Goal: Check status: Check status

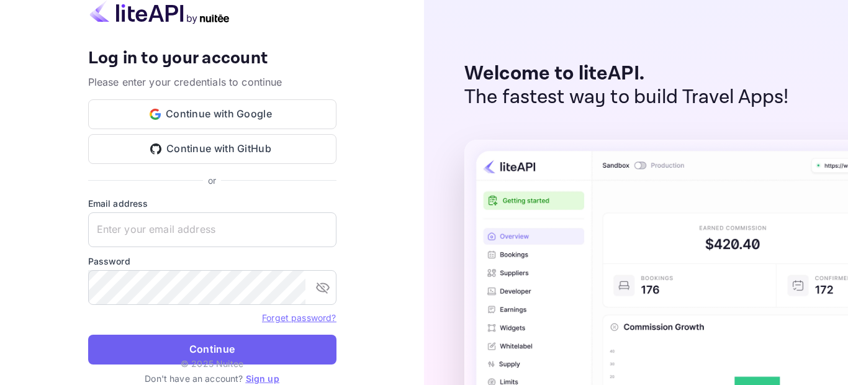
type input "[EMAIL_ADDRESS][DOMAIN_NAME]"
click at [282, 343] on button "Continue" at bounding box center [212, 349] width 248 height 30
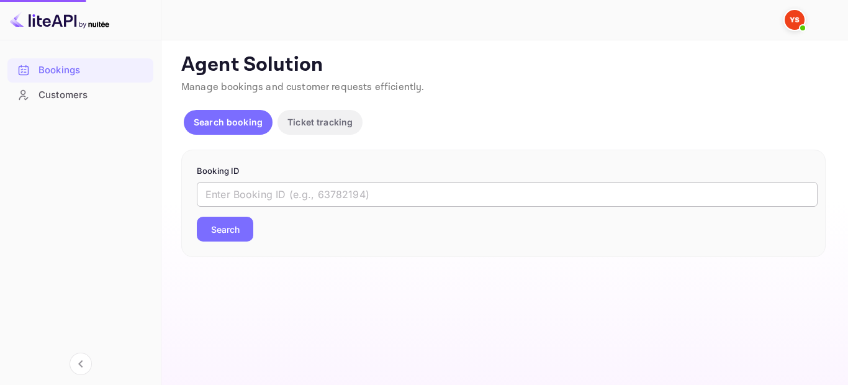
click at [454, 191] on input "text" at bounding box center [507, 194] width 621 height 25
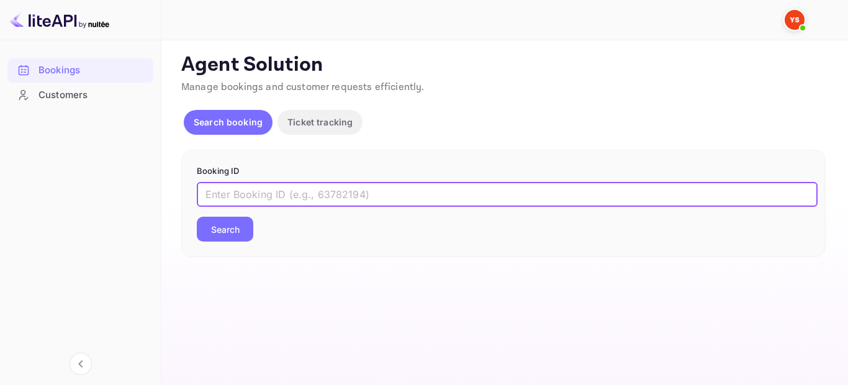
paste input "8947775"
type input "8947775"
click at [241, 226] on button "Search" at bounding box center [225, 229] width 56 height 25
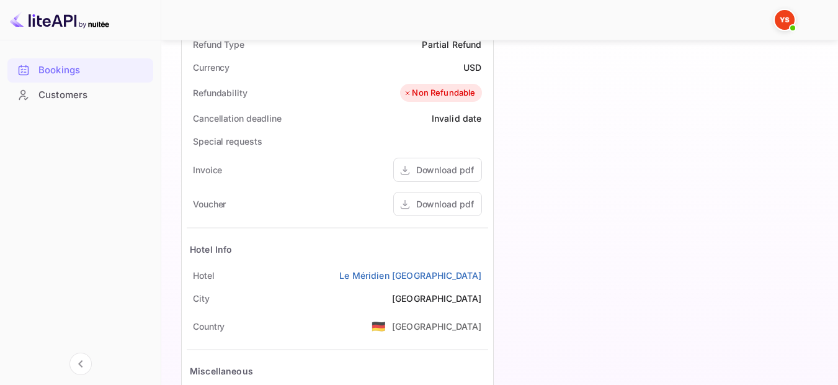
scroll to position [434, 0]
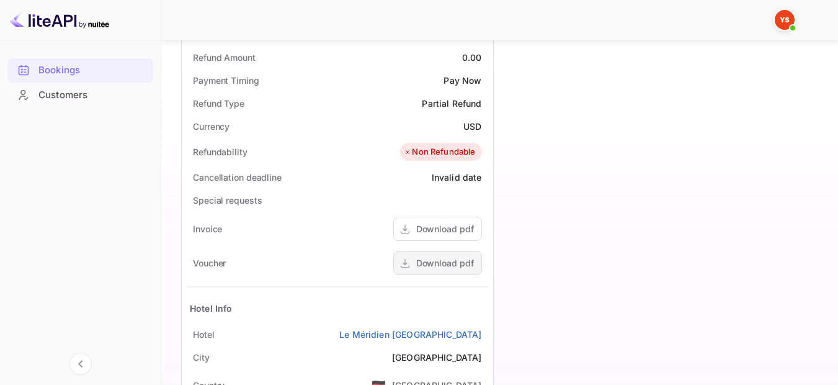
click at [440, 256] on div "Download pdf" at bounding box center [445, 262] width 58 height 13
